Goal: Task Accomplishment & Management: Use online tool/utility

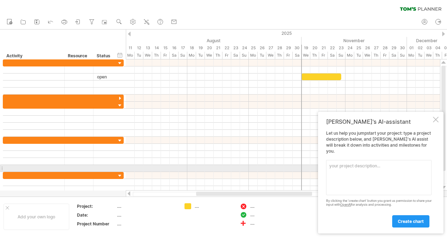
click at [362, 169] on textarea at bounding box center [379, 177] width 106 height 35
click at [351, 166] on textarea "Renewing contract" at bounding box center [379, 177] width 106 height 35
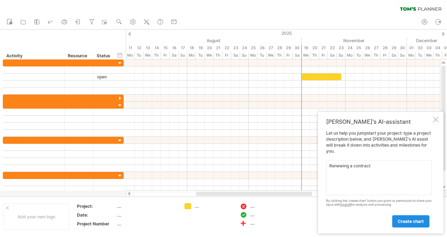
type textarea "Renewing a contract"
click at [414, 221] on span "create chart" at bounding box center [411, 221] width 26 height 5
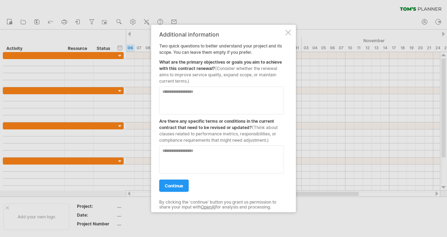
click at [197, 93] on textarea at bounding box center [221, 101] width 125 height 28
click at [184, 156] on textarea at bounding box center [221, 160] width 125 height 28
click at [288, 32] on div at bounding box center [289, 33] width 6 height 6
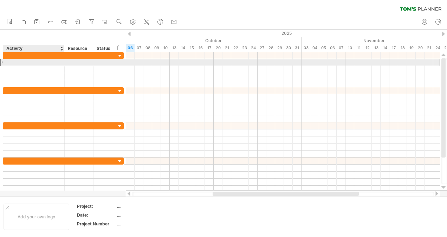
click at [23, 61] on div at bounding box center [34, 62] width 54 height 7
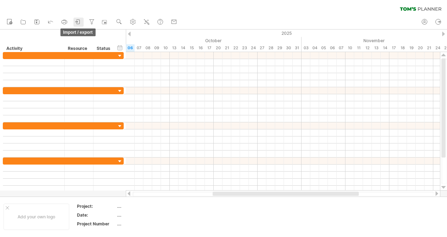
click at [78, 21] on icon at bounding box center [78, 21] width 7 height 7
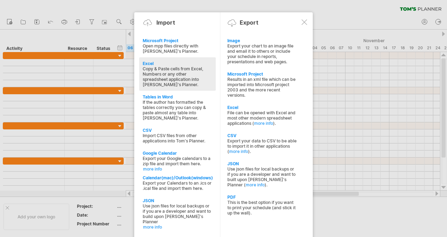
click at [161, 78] on div "Copy & Paste cells from Excel, Numbers or any other spreadsheet application int…" at bounding box center [178, 76] width 70 height 21
type textarea "**********"
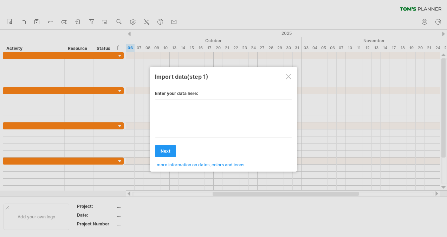
click at [180, 116] on div "Enter your data here: Your data: Weekend days ' mon tue Hide weekend days" at bounding box center [223, 126] width 137 height 82
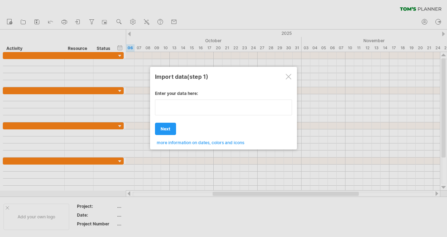
click at [192, 106] on textarea at bounding box center [223, 108] width 137 height 16
type textarea "**********"
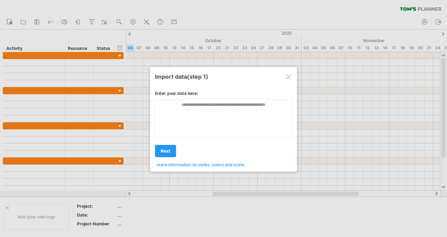
click at [288, 75] on div at bounding box center [289, 77] width 6 height 6
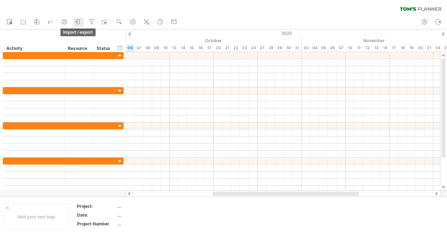
click at [79, 20] on icon at bounding box center [78, 21] width 7 height 7
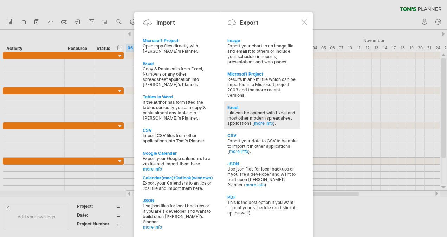
click at [247, 113] on div "File can be opened with Excel and most other modern spreadsheet applications ( …" at bounding box center [263, 118] width 70 height 16
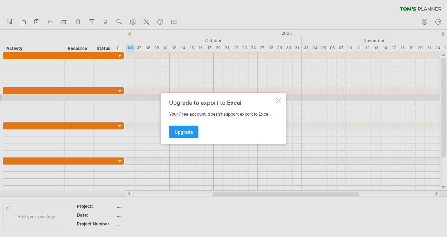
click at [278, 101] on div at bounding box center [279, 101] width 6 height 6
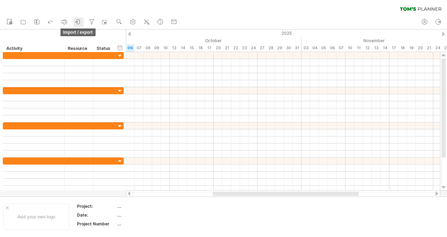
click at [78, 20] on icon at bounding box center [78, 21] width 7 height 7
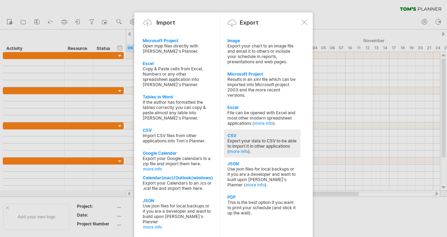
click at [253, 140] on div "Export your data to CSV to be able to import it in other applications ( more in…" at bounding box center [263, 146] width 70 height 16
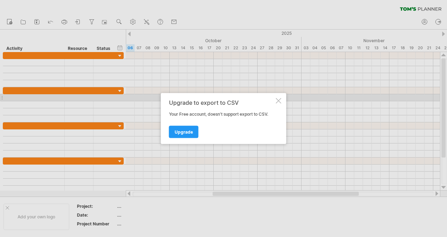
click at [282, 100] on div "Upgrade to export to CSV Your Free account, doesn't support export to CSV. Upgr…" at bounding box center [224, 118] width 126 height 51
click at [279, 99] on div at bounding box center [279, 101] width 6 height 6
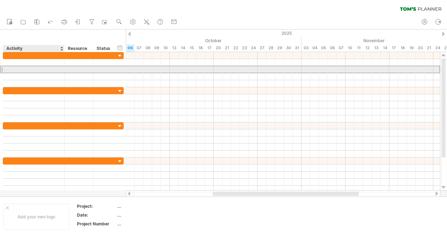
click at [55, 68] on div at bounding box center [34, 69] width 54 height 7
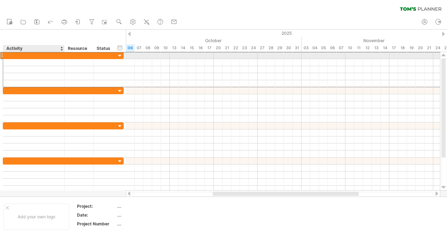
click at [55, 58] on div at bounding box center [34, 55] width 54 height 7
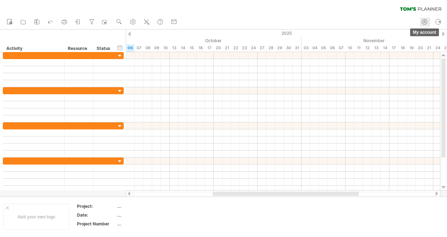
click at [426, 21] on circle at bounding box center [425, 21] width 2 height 2
type input "**********"
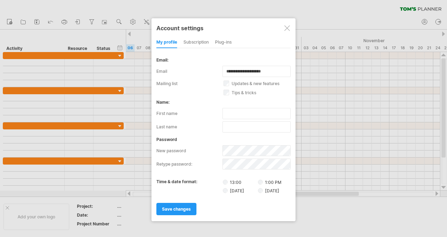
click at [203, 43] on div "subscription" at bounding box center [196, 42] width 25 height 11
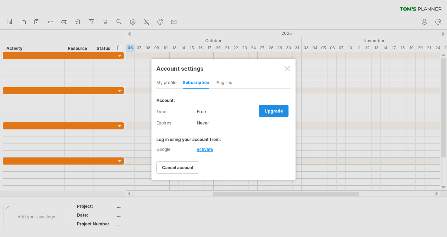
click at [283, 108] on span "upgrade" at bounding box center [274, 110] width 18 height 5
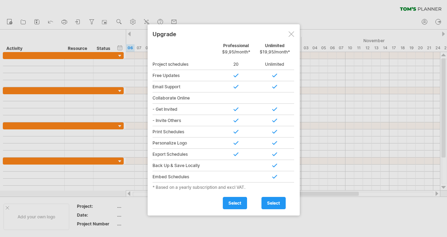
click at [289, 36] on div at bounding box center [292, 34] width 6 height 6
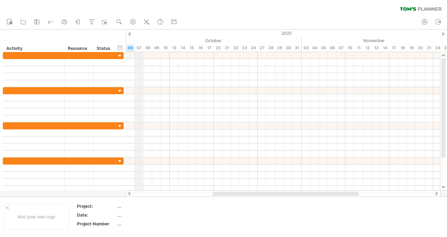
click at [139, 49] on div "07" at bounding box center [139, 47] width 9 height 7
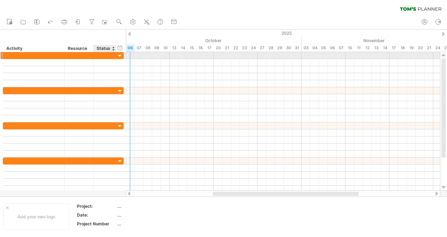
click at [113, 54] on div at bounding box center [105, 55] width 23 height 7
click at [120, 54] on div at bounding box center [120, 56] width 7 height 7
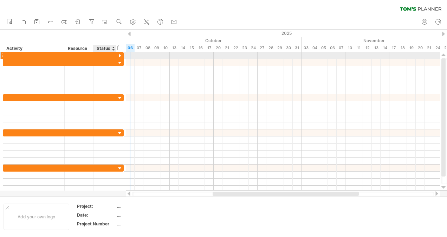
click at [120, 54] on div at bounding box center [120, 56] width 7 height 7
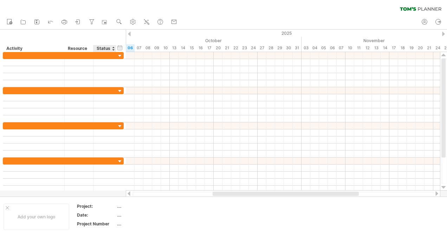
click at [112, 50] on div "Status" at bounding box center [104, 48] width 15 height 7
click at [104, 47] on input "******" at bounding box center [104, 48] width 15 height 7
click at [84, 49] on div "Resource" at bounding box center [78, 48] width 21 height 7
click at [122, 48] on div "hide start/end/duration show start/end/duration" at bounding box center [120, 47] width 7 height 7
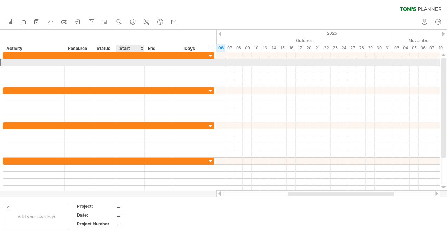
click at [127, 59] on div at bounding box center [130, 62] width 28 height 7
click at [155, 59] on div at bounding box center [159, 62] width 28 height 7
click at [157, 62] on div at bounding box center [159, 62] width 28 height 7
click at [191, 65] on div at bounding box center [190, 62] width 26 height 7
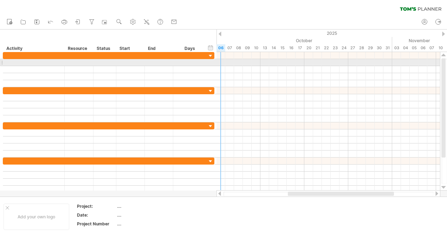
click at [221, 62] on div at bounding box center [329, 62] width 224 height 7
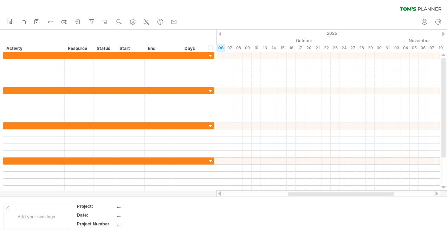
click at [227, 195] on div at bounding box center [328, 194] width 211 height 5
drag, startPoint x: 298, startPoint y: 193, endPoint x: 221, endPoint y: 191, distance: 77.1
click at [221, 191] on div at bounding box center [329, 193] width 224 height 7
click at [44, 222] on div "Add your own logo" at bounding box center [37, 217] width 66 height 26
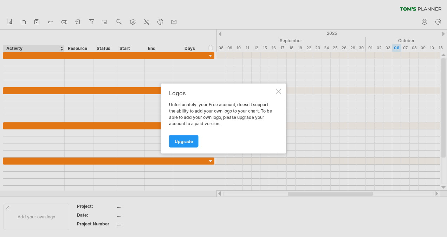
click at [281, 90] on div at bounding box center [279, 92] width 6 height 6
